Goal: Task Accomplishment & Management: Complete application form

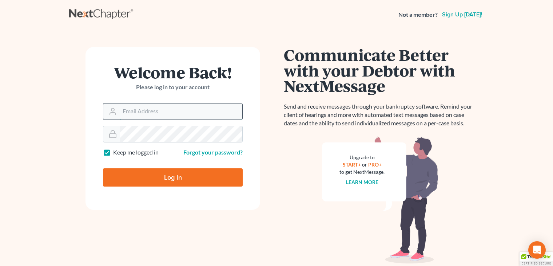
click at [144, 112] on input "Email Address" at bounding box center [181, 111] width 123 height 16
type input "[EMAIL_ADDRESS][DOMAIN_NAME]"
click at [166, 176] on input "Log In" at bounding box center [173, 177] width 140 height 18
type input "Thinking..."
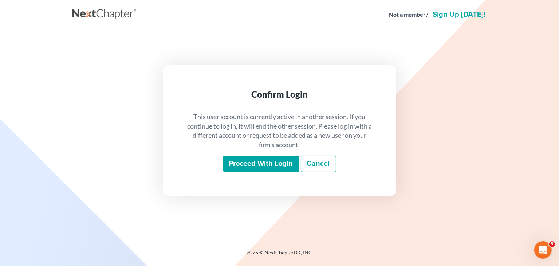
click at [238, 167] on input "Proceed with login" at bounding box center [261, 163] width 76 height 17
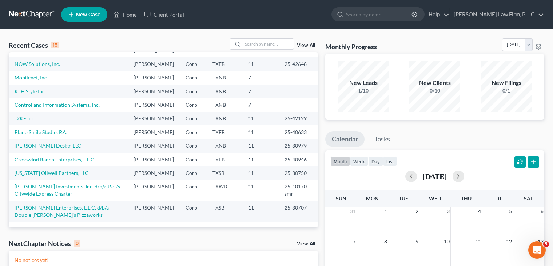
click at [55, 44] on div "15" at bounding box center [55, 45] width 8 height 7
click at [48, 45] on div "Recent Cases 15" at bounding box center [34, 45] width 51 height 9
click at [309, 45] on link "View All" at bounding box center [306, 45] width 18 height 5
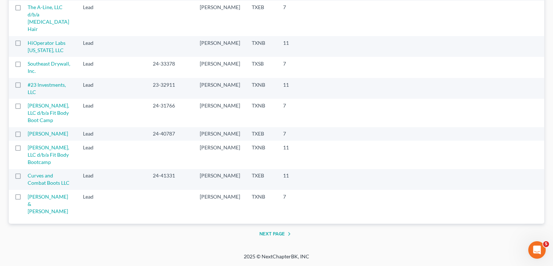
scroll to position [1055, 0]
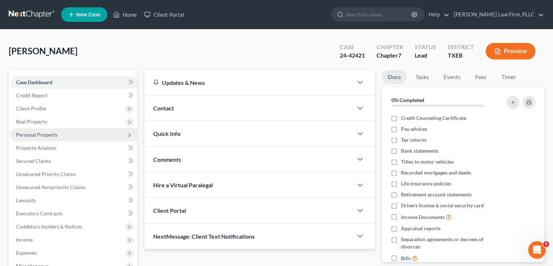
click at [45, 130] on span "Personal Property" at bounding box center [73, 134] width 127 height 13
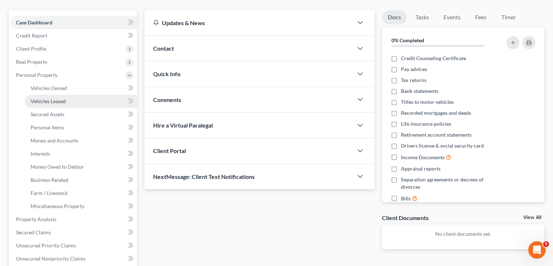
scroll to position [73, 0]
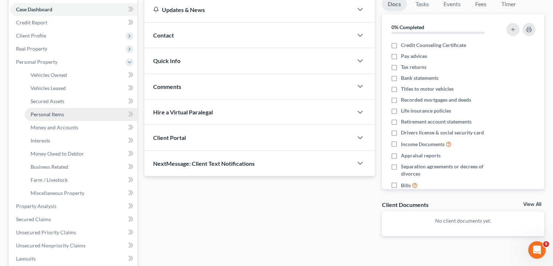
click at [89, 111] on link "Personal Items" at bounding box center [81, 114] width 112 height 13
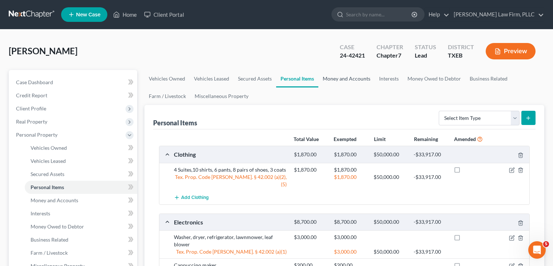
click at [349, 80] on link "Money and Accounts" at bounding box center [346, 78] width 56 height 17
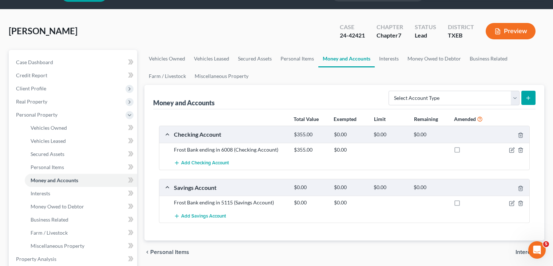
scroll to position [36, 0]
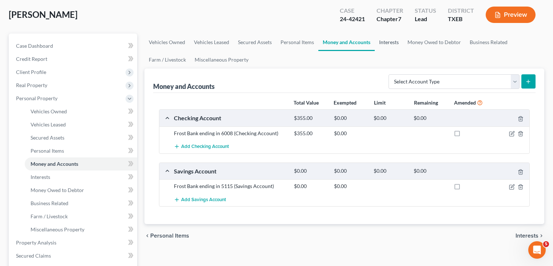
click at [386, 40] on link "Interests" at bounding box center [389, 41] width 28 height 17
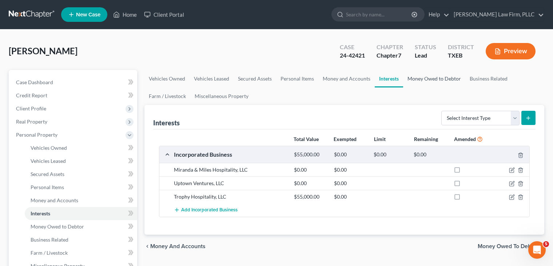
click at [444, 76] on link "Money Owed to Debtor" at bounding box center [434, 78] width 62 height 17
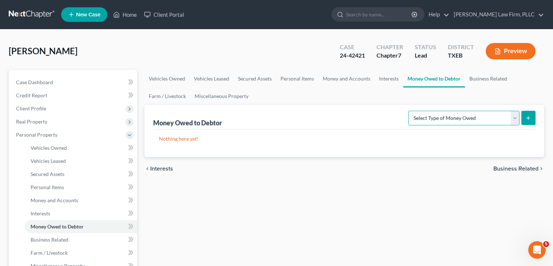
click at [442, 120] on select "Select Type of Money Owed Accounts Receivable Alimony Child Support Claims Agai…" at bounding box center [463, 118] width 111 height 15
click at [206, 95] on link "Miscellaneous Property" at bounding box center [221, 95] width 63 height 17
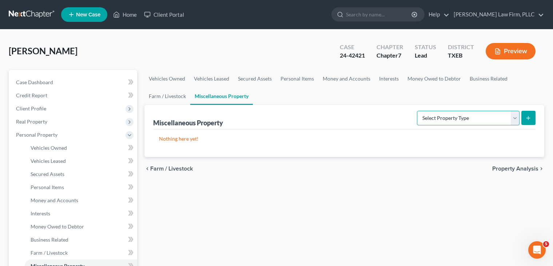
click at [437, 116] on select "Select Property Type Assigned for Creditor Benefit Within 1 Year Holding for An…" at bounding box center [468, 118] width 103 height 15
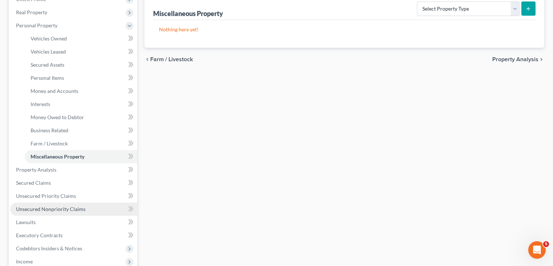
scroll to position [146, 0]
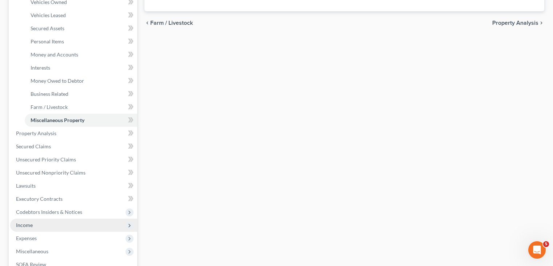
click at [74, 222] on span "Income" at bounding box center [73, 224] width 127 height 13
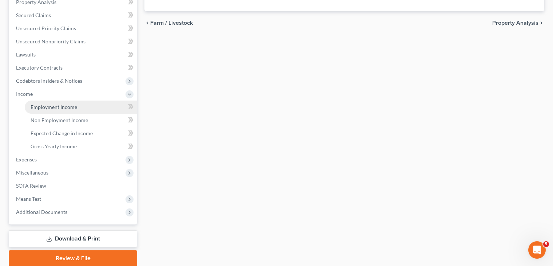
click at [75, 105] on span "Employment Income" at bounding box center [54, 107] width 47 height 6
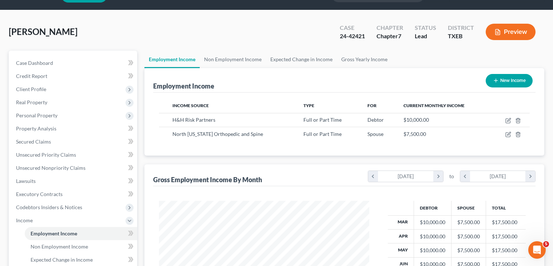
scroll to position [36, 0]
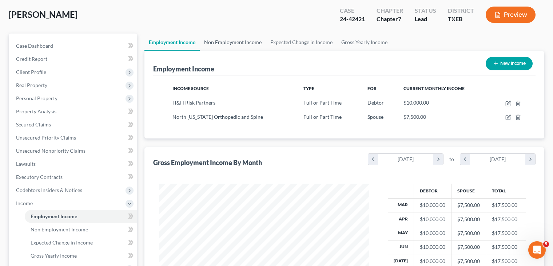
click at [224, 44] on link "Non Employment Income" at bounding box center [233, 41] width 66 height 17
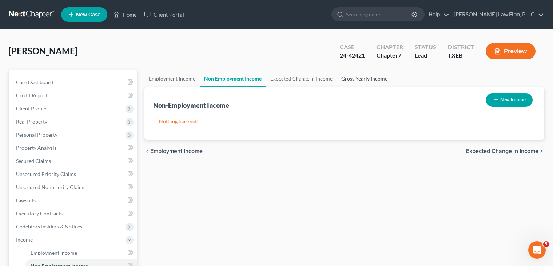
click at [361, 80] on link "Gross Yearly Income" at bounding box center [364, 78] width 55 height 17
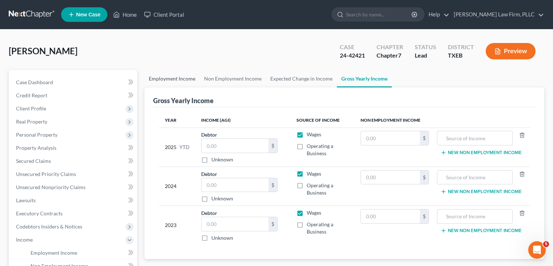
click at [170, 75] on link "Employment Income" at bounding box center [171, 78] width 55 height 17
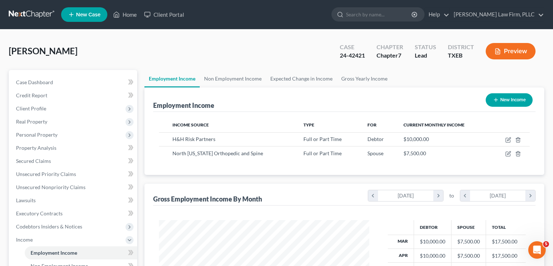
scroll to position [130, 225]
click at [356, 76] on link "Gross Yearly Income" at bounding box center [364, 78] width 55 height 17
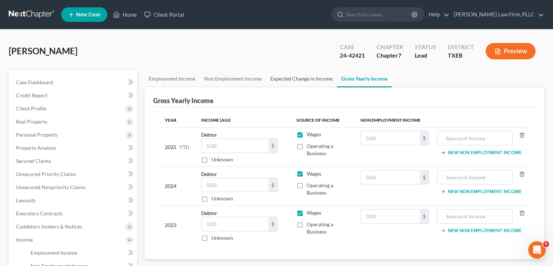
click at [314, 75] on link "Expected Change in Income" at bounding box center [301, 78] width 71 height 17
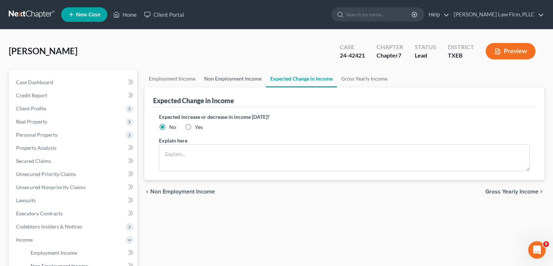
click at [236, 78] on link "Non Employment Income" at bounding box center [233, 78] width 66 height 17
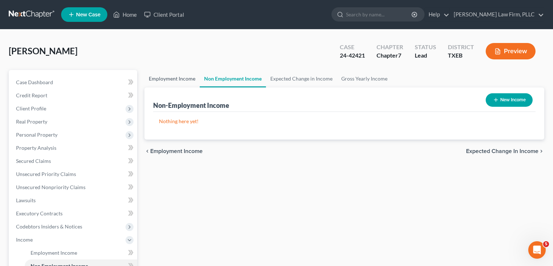
click at [170, 79] on link "Employment Income" at bounding box center [171, 78] width 55 height 17
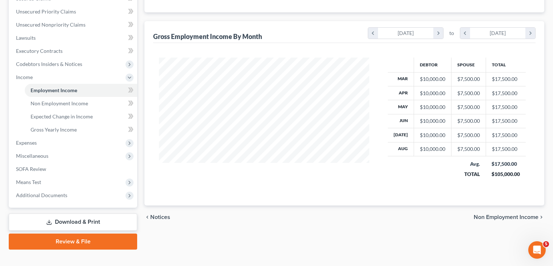
scroll to position [173, 0]
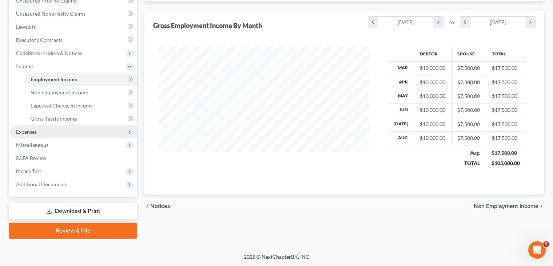
click at [39, 129] on span "Expenses" at bounding box center [73, 131] width 127 height 13
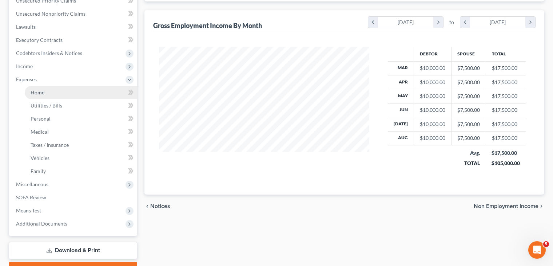
click at [92, 91] on link "Home" at bounding box center [81, 92] width 112 height 13
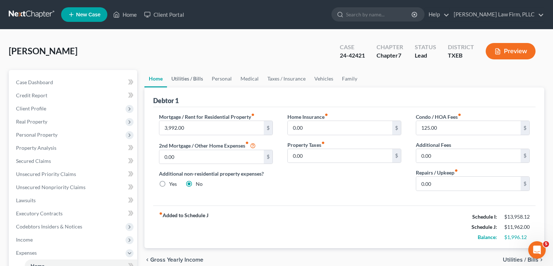
click at [178, 79] on link "Utilities / Bills" at bounding box center [187, 78] width 40 height 17
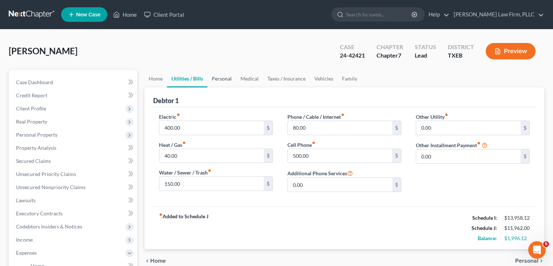
click at [219, 79] on link "Personal" at bounding box center [221, 78] width 29 height 17
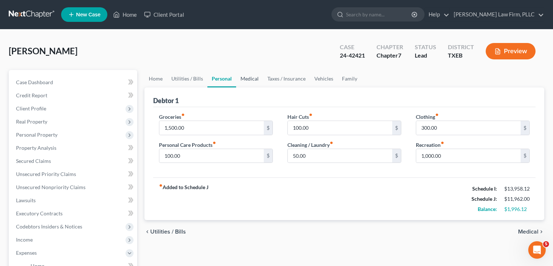
click at [250, 86] on link "Medical" at bounding box center [249, 78] width 27 height 17
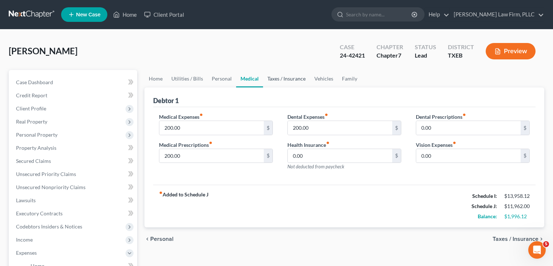
click at [281, 80] on link "Taxes / Insurance" at bounding box center [286, 78] width 47 height 17
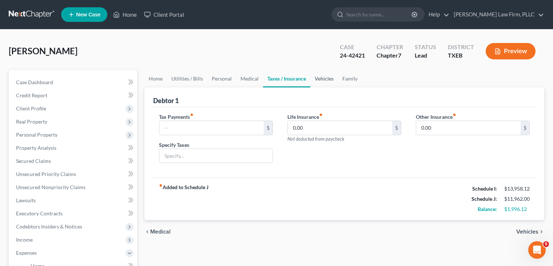
click at [329, 78] on link "Vehicles" at bounding box center [324, 78] width 28 height 17
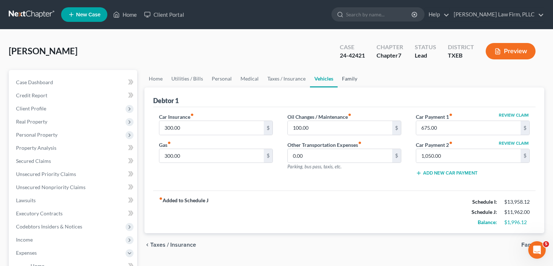
click at [346, 83] on link "Family" at bounding box center [350, 78] width 24 height 17
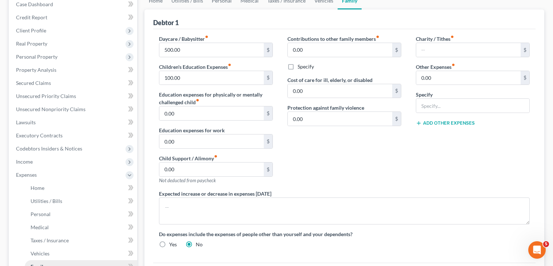
scroll to position [146, 0]
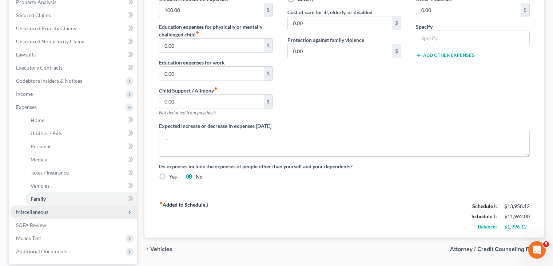
click at [90, 210] on span "Miscellaneous" at bounding box center [73, 211] width 127 height 13
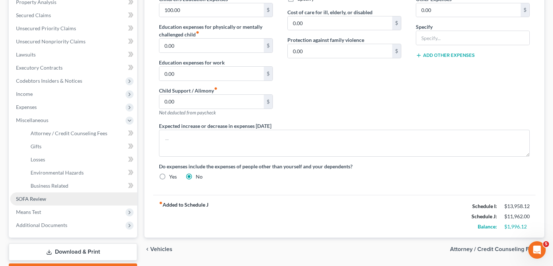
click at [70, 197] on link "SOFA Review" at bounding box center [73, 198] width 127 height 13
